Goal: Task Accomplishment & Management: Manage account settings

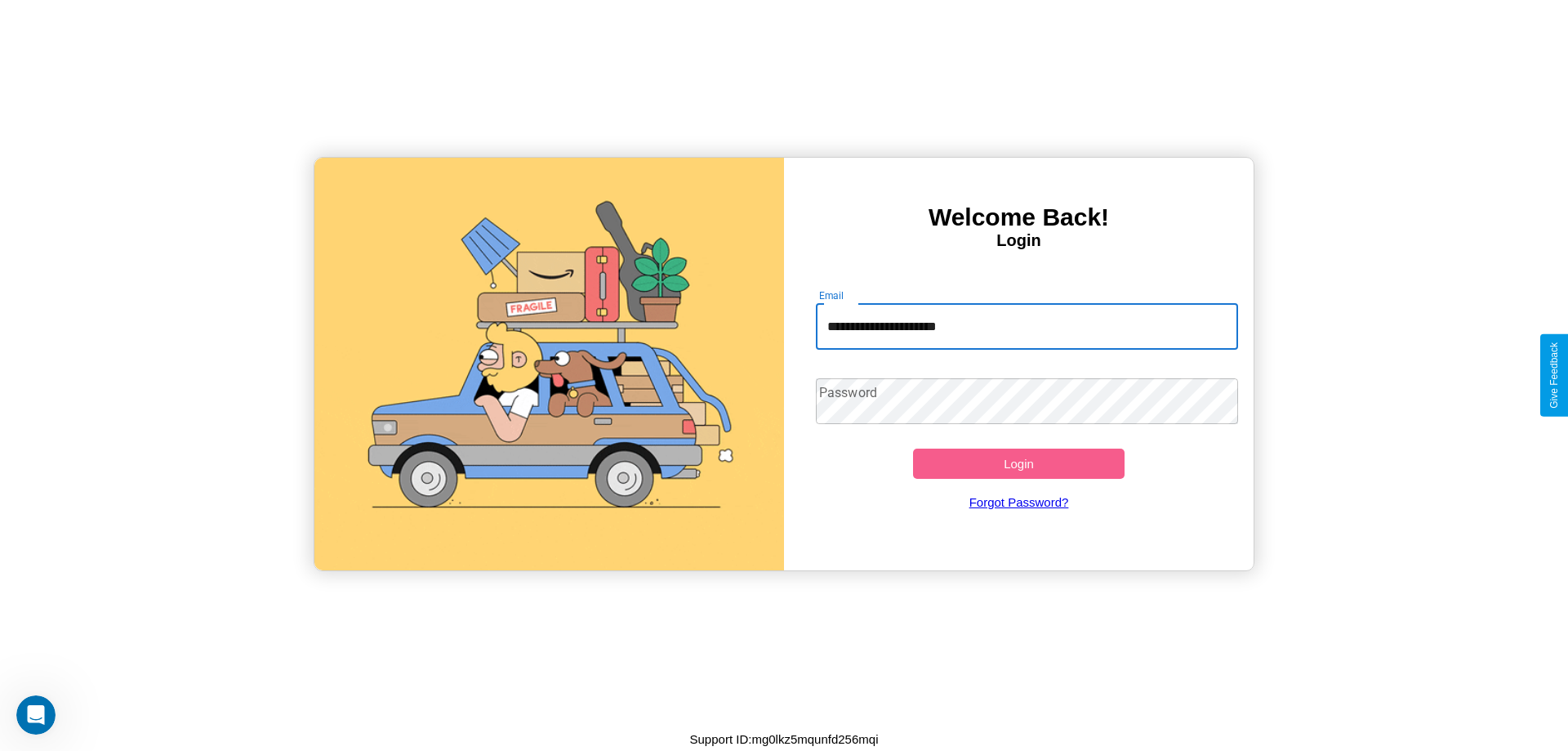
type input "**********"
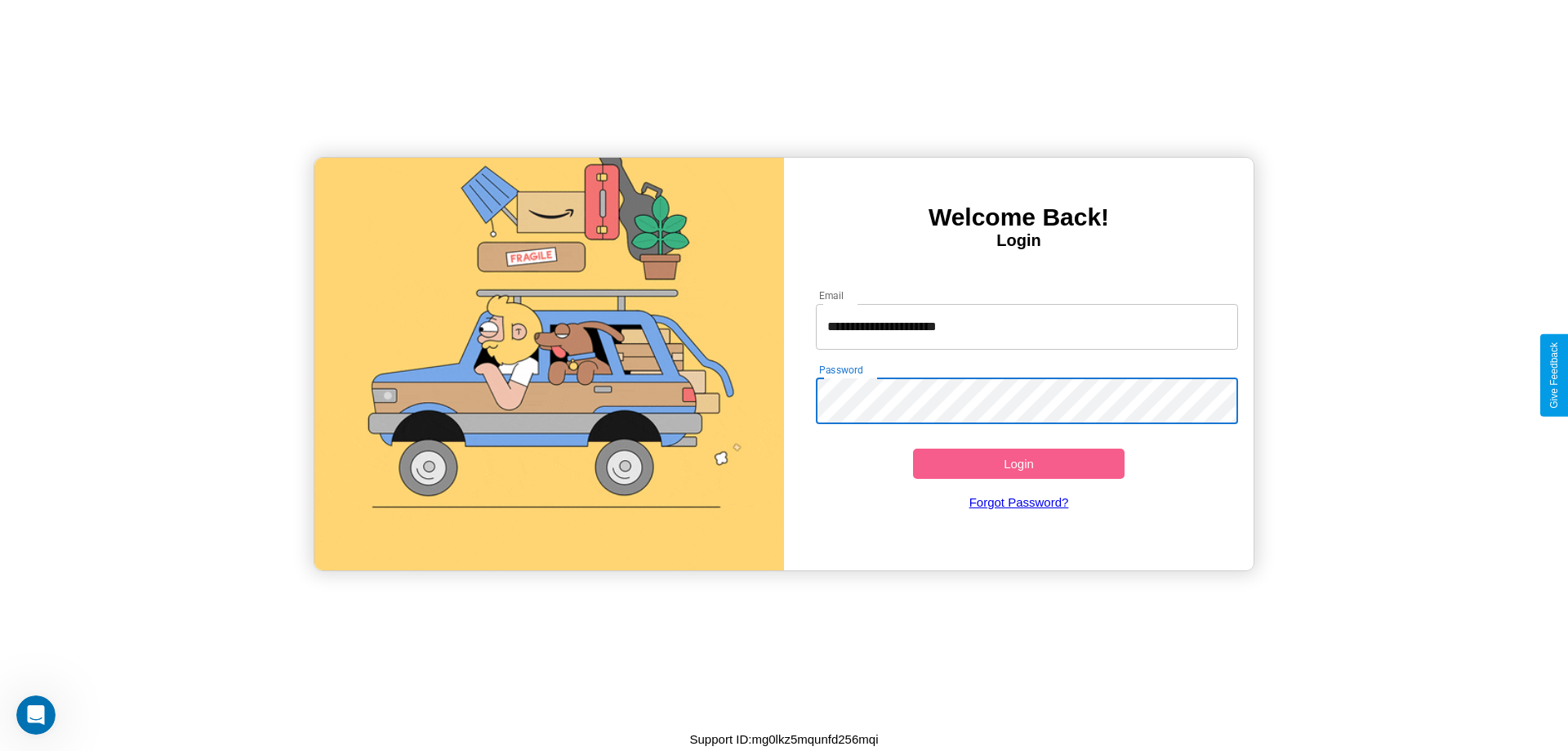
click at [1018, 463] on button "Login" at bounding box center [1019, 463] width 212 height 30
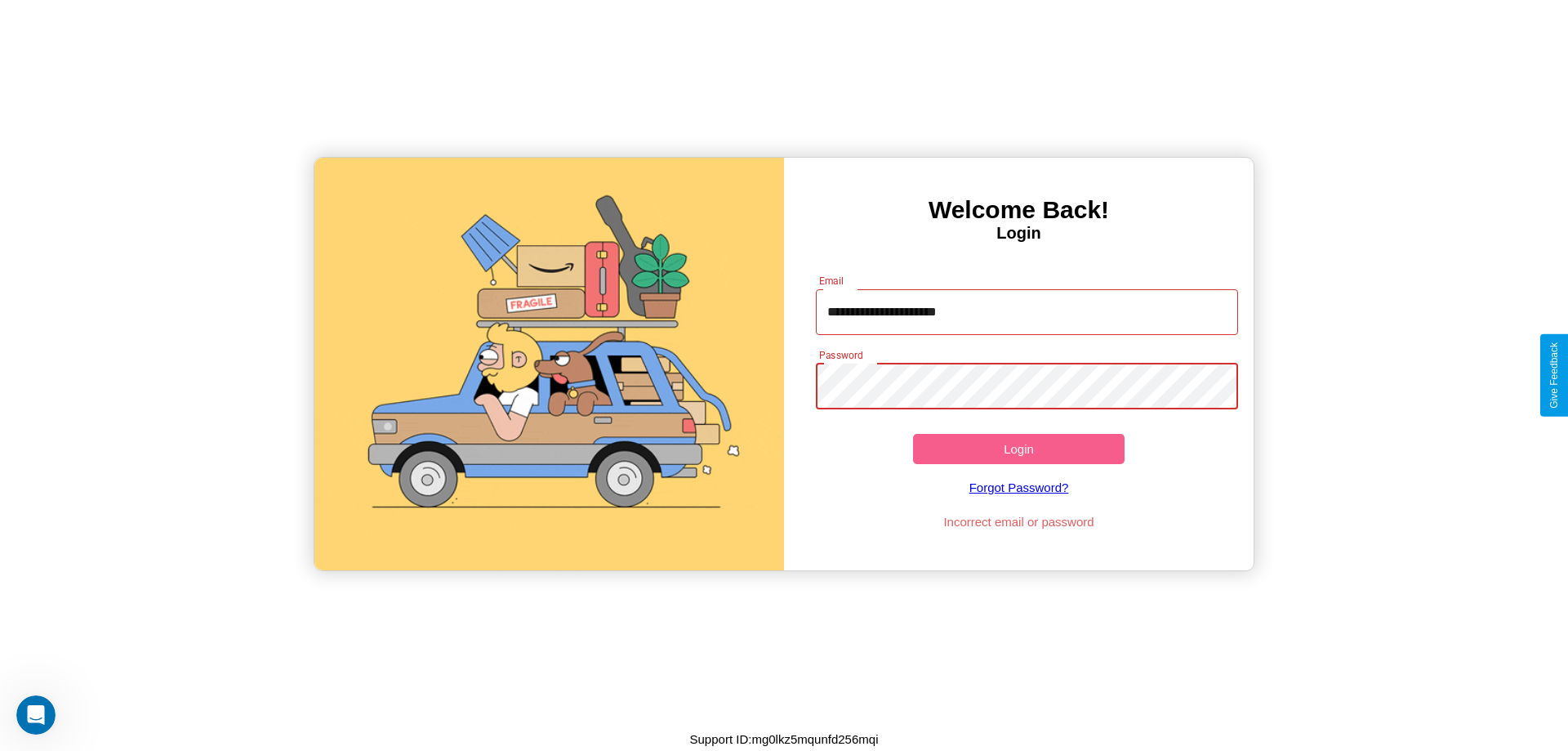
click at [1018, 448] on button "Login" at bounding box center [1019, 449] width 212 height 30
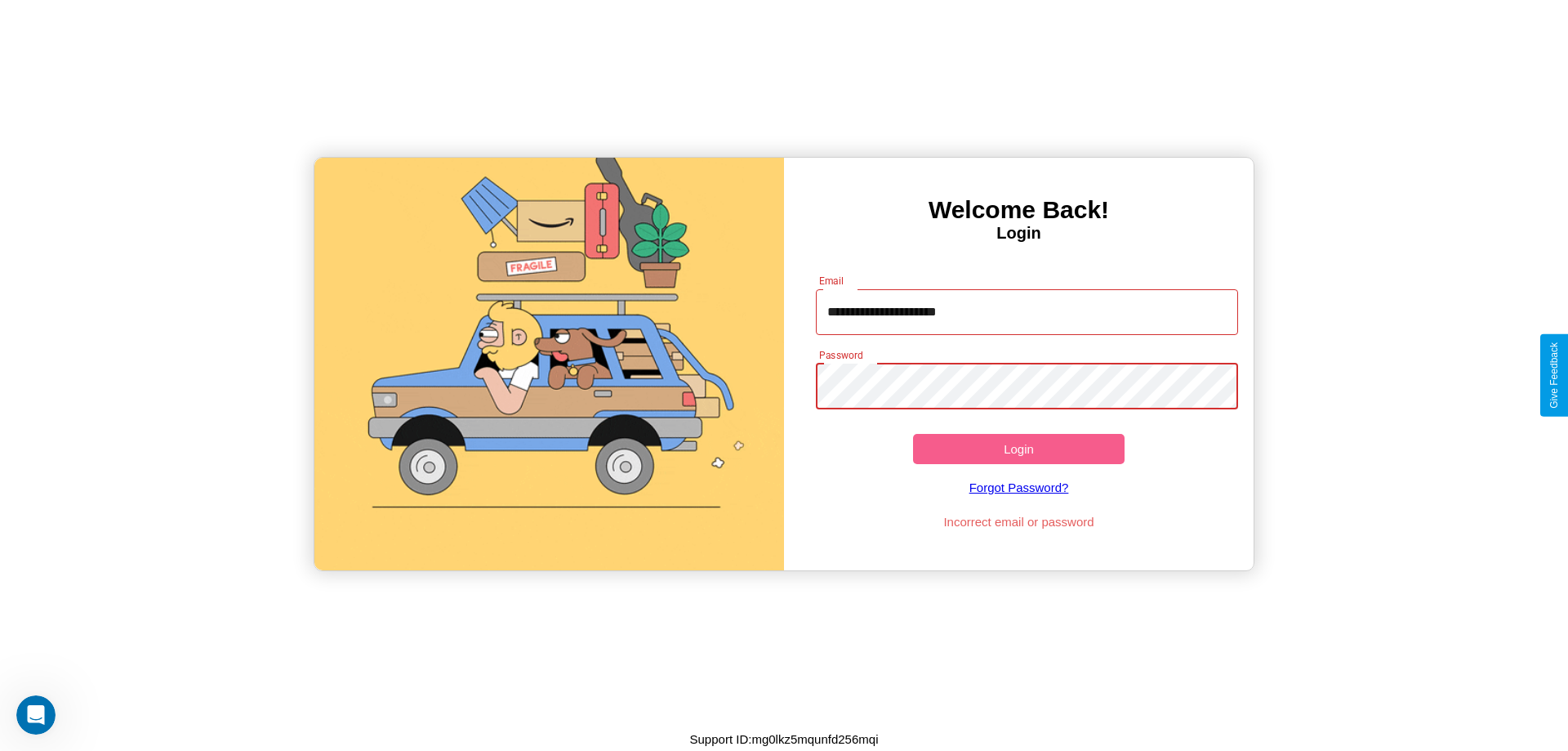
click at [1018, 448] on button "Login" at bounding box center [1019, 449] width 212 height 30
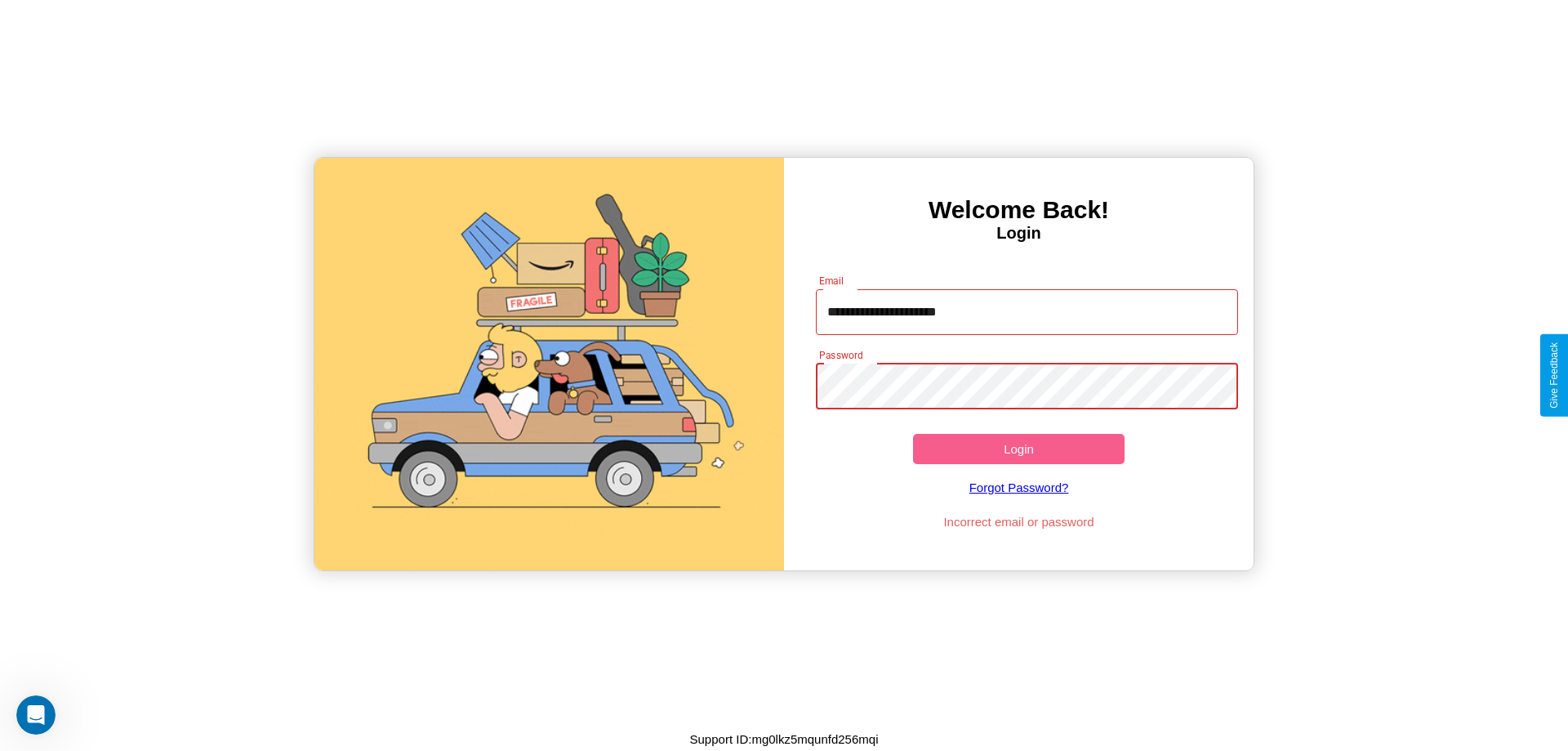
click at [1018, 448] on button "Login" at bounding box center [1019, 449] width 212 height 30
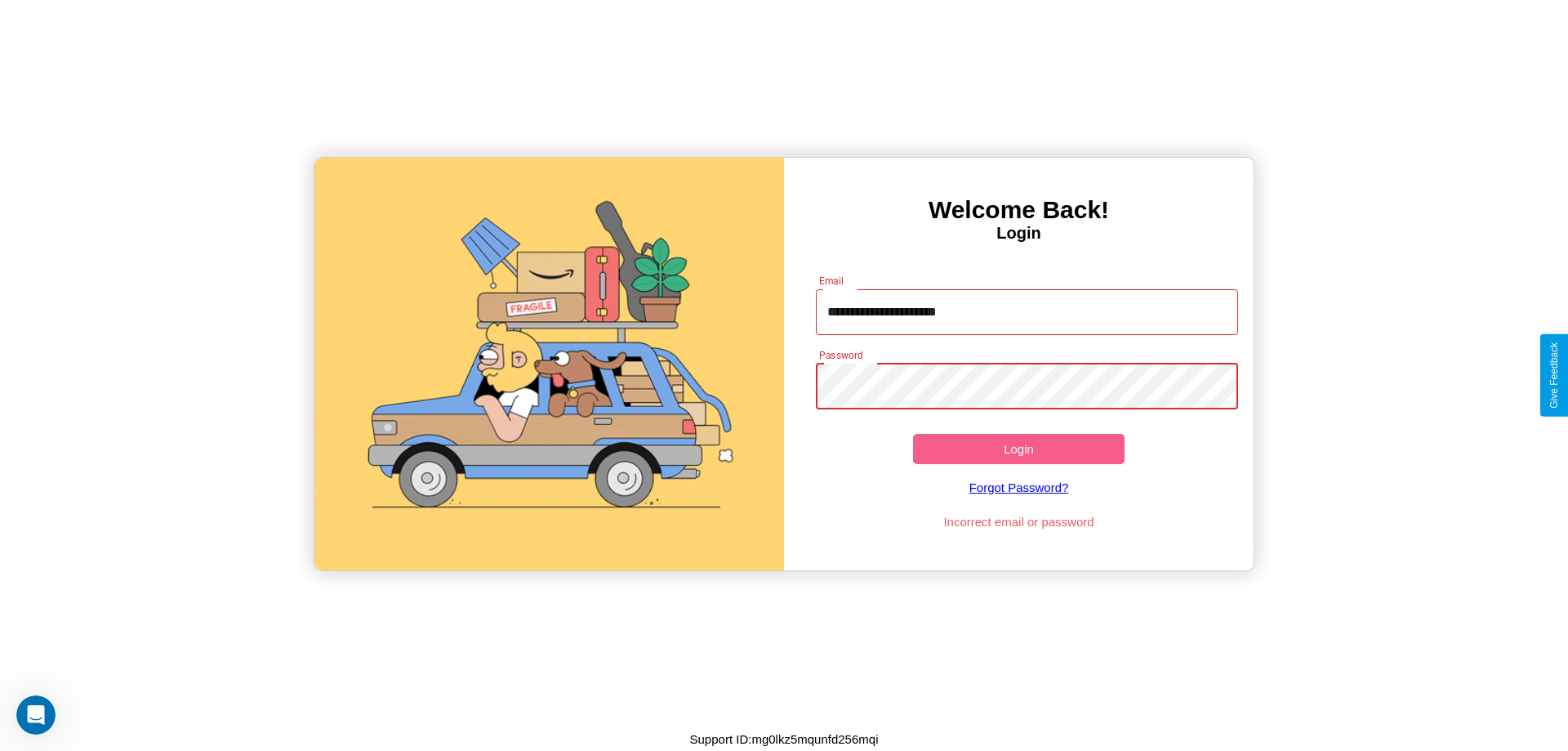
click at [1018, 448] on button "Login" at bounding box center [1019, 449] width 212 height 30
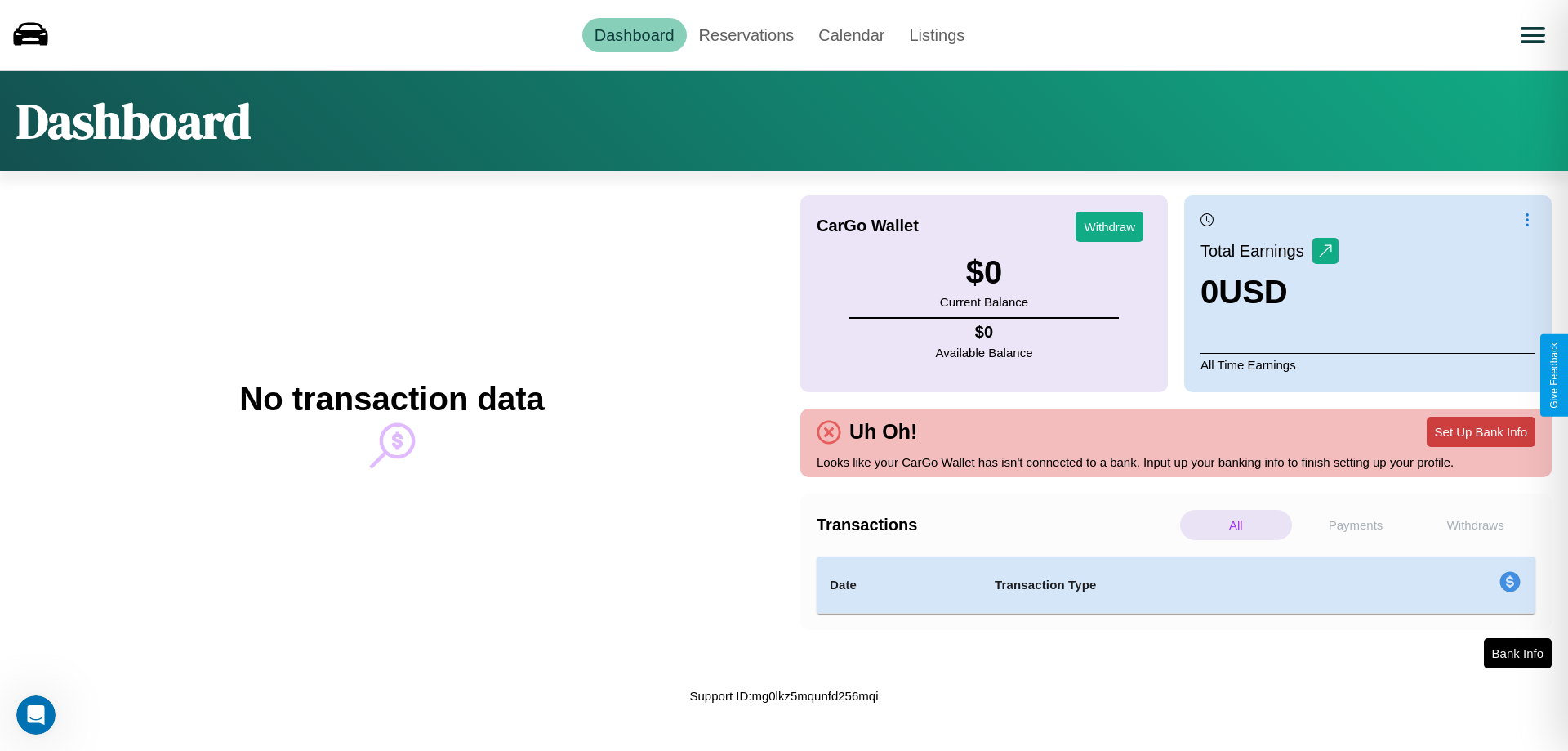
click at [1481, 432] on button "Set Up Bank Info" at bounding box center [1481, 432] width 108 height 30
